Goal: Find specific page/section: Find specific page/section

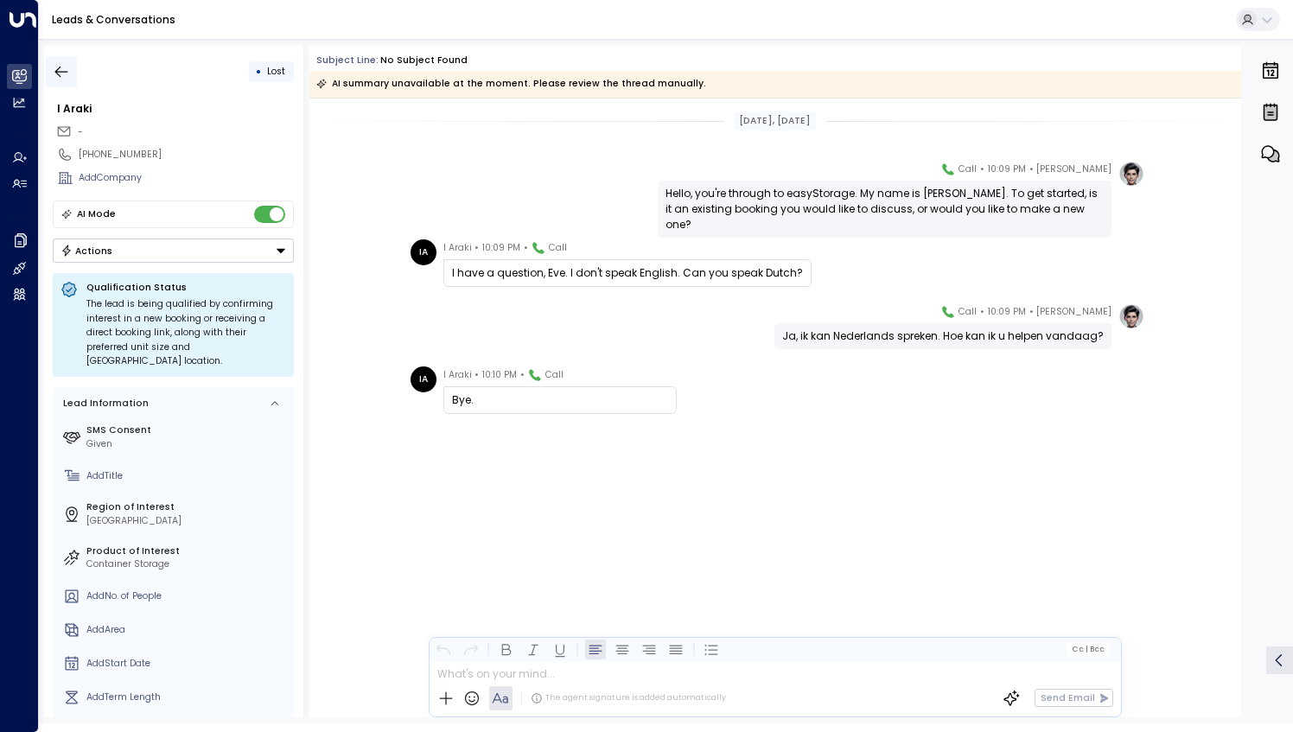
click at [66, 73] on icon "button" at bounding box center [61, 71] width 17 height 17
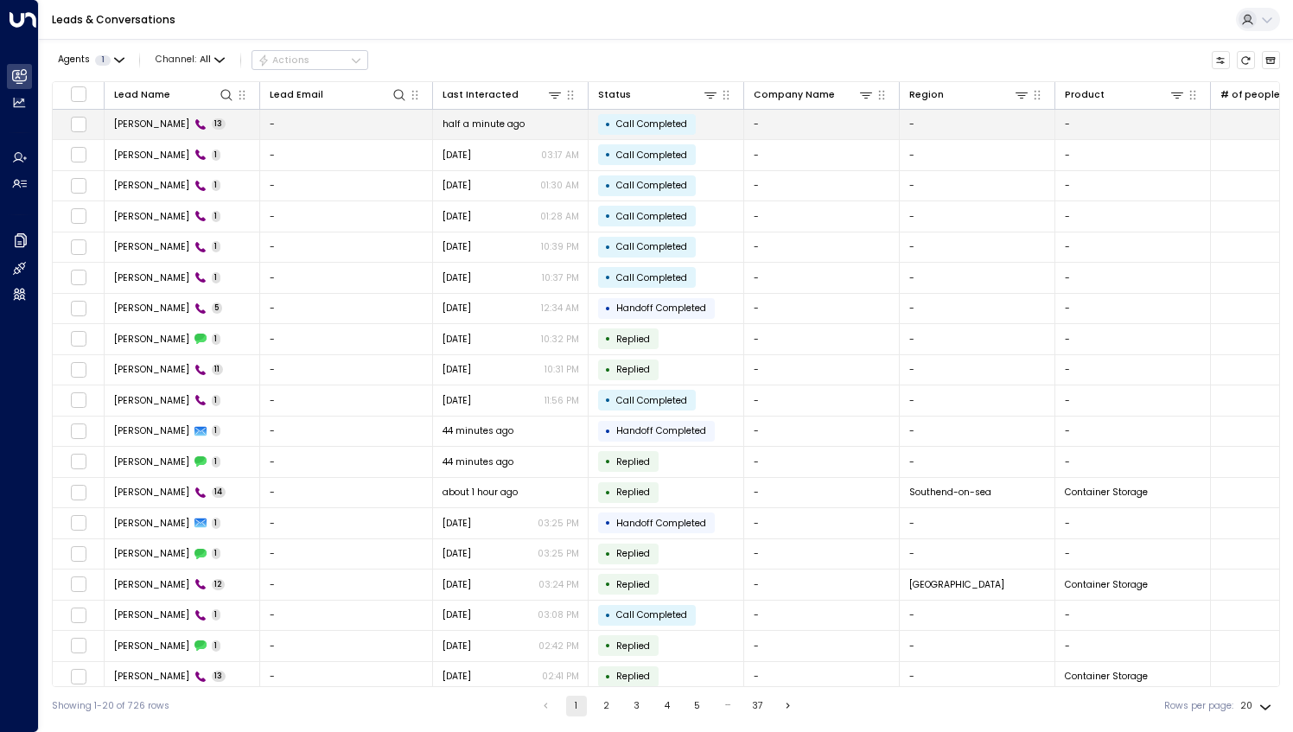
click at [131, 130] on span "John Swift" at bounding box center [151, 124] width 75 height 13
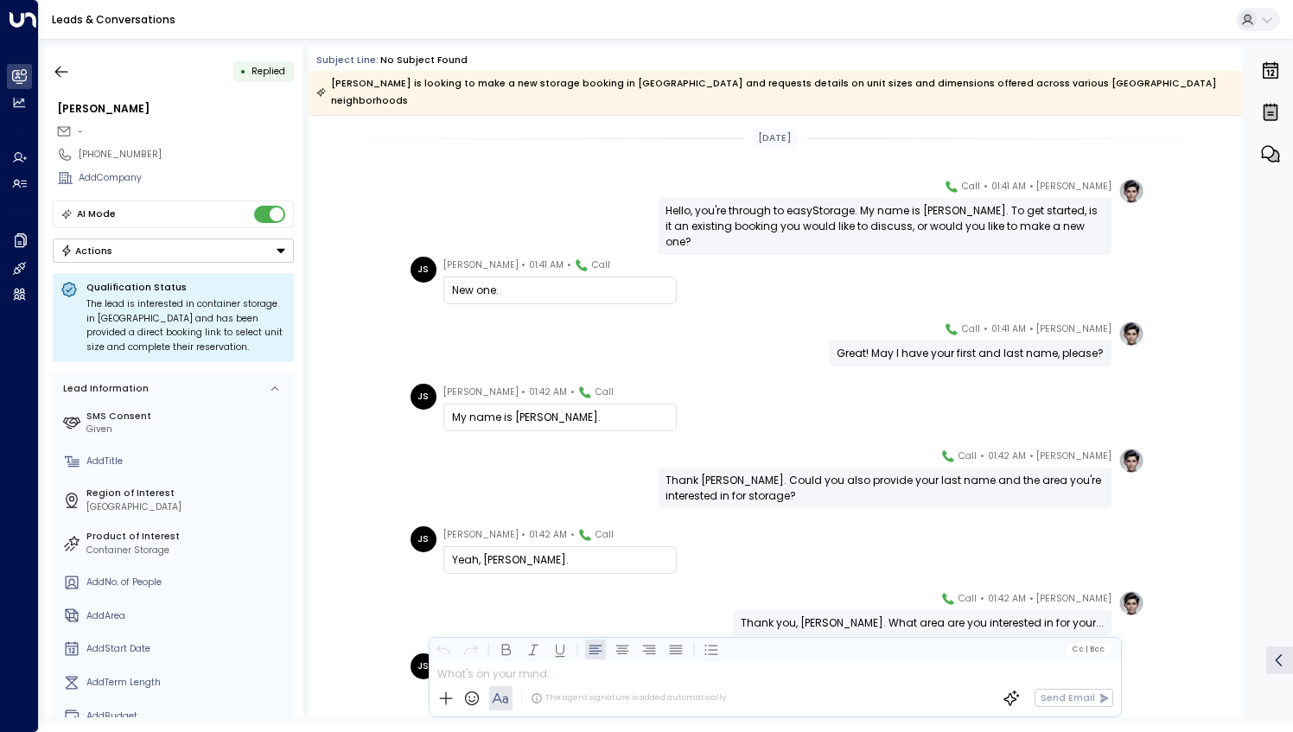
drag, startPoint x: 71, startPoint y: 71, endPoint x: 378, endPoint y: 2, distance: 314.6
click at [71, 73] on button "button" at bounding box center [61, 71] width 31 height 31
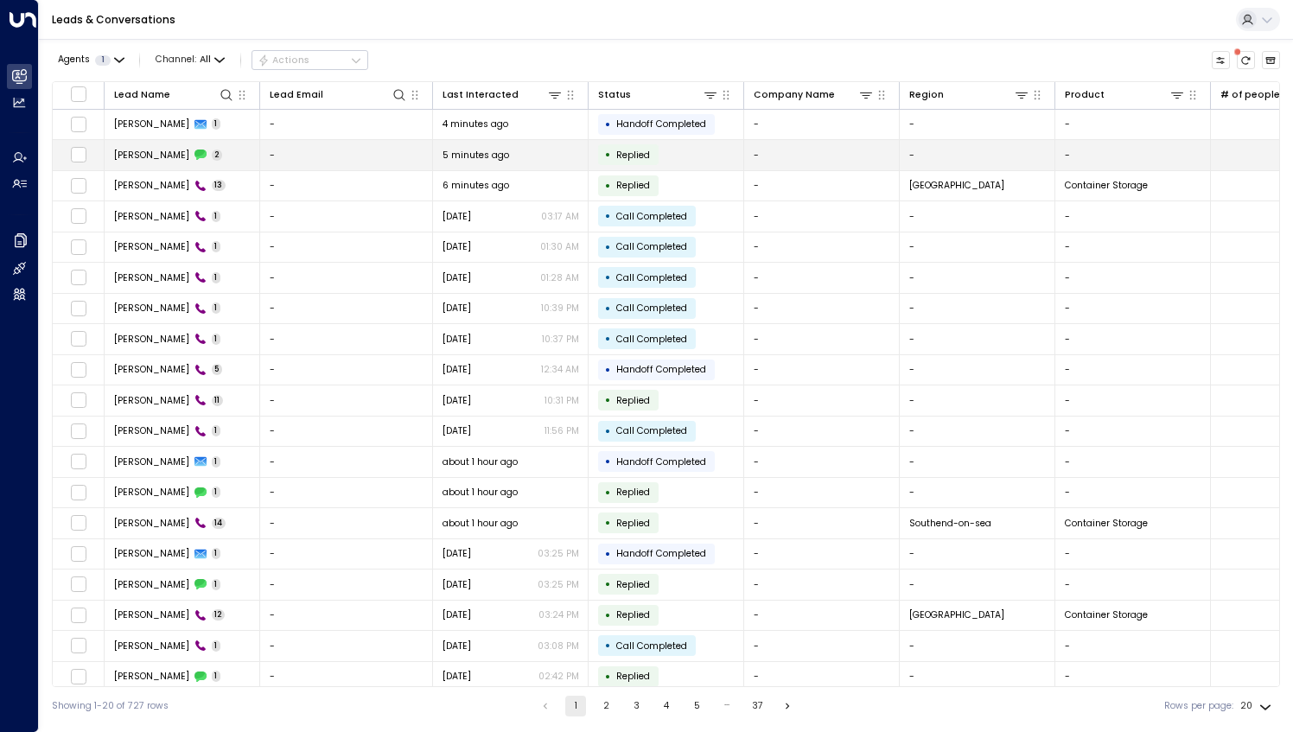
click at [233, 161] on td "John Swift 2" at bounding box center [183, 155] width 156 height 30
